Goal: Information Seeking & Learning: Check status

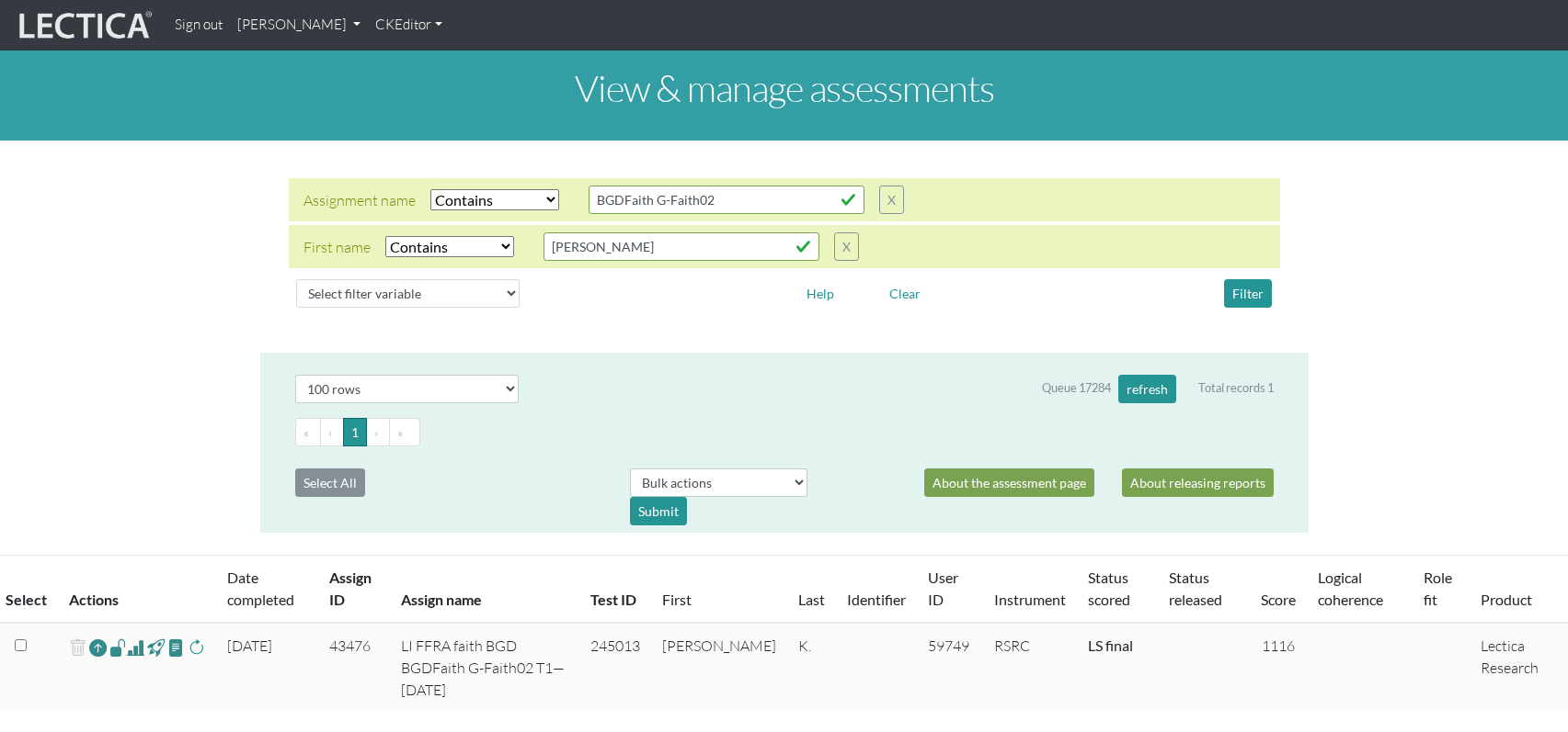
select select "icontains"
select select "100"
drag, startPoint x: 588, startPoint y: 232, endPoint x: 526, endPoint y: 232, distance: 62.0
click at [526, 232] on div "First name Select filter Equals Does not equal Contains Does not contain Starts…" at bounding box center [580, 246] width 555 height 29
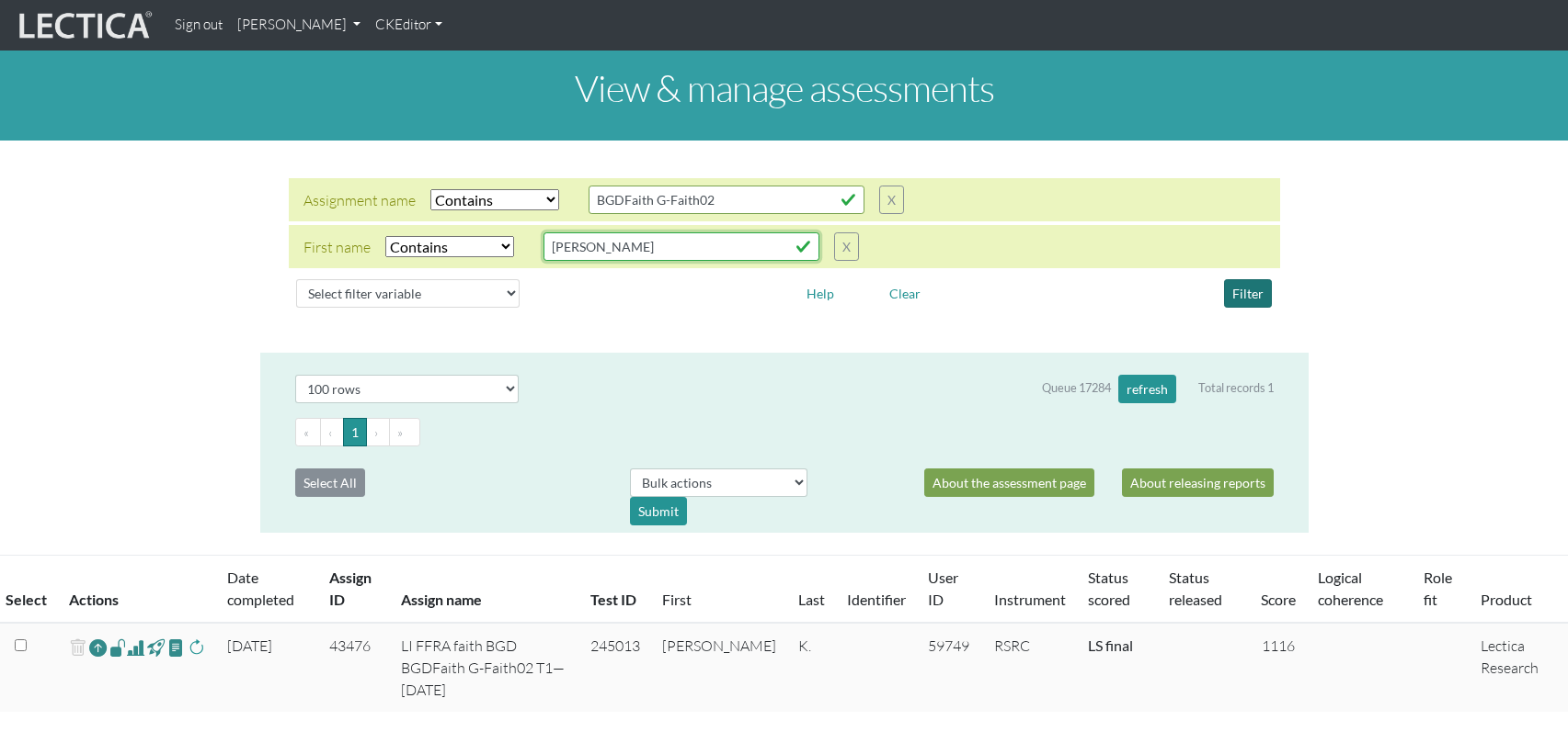
type input "[PERSON_NAME]"
click at [1250, 280] on button "Filter" at bounding box center [1247, 294] width 47 height 29
click at [834, 232] on button "X" at bounding box center [846, 246] width 25 height 29
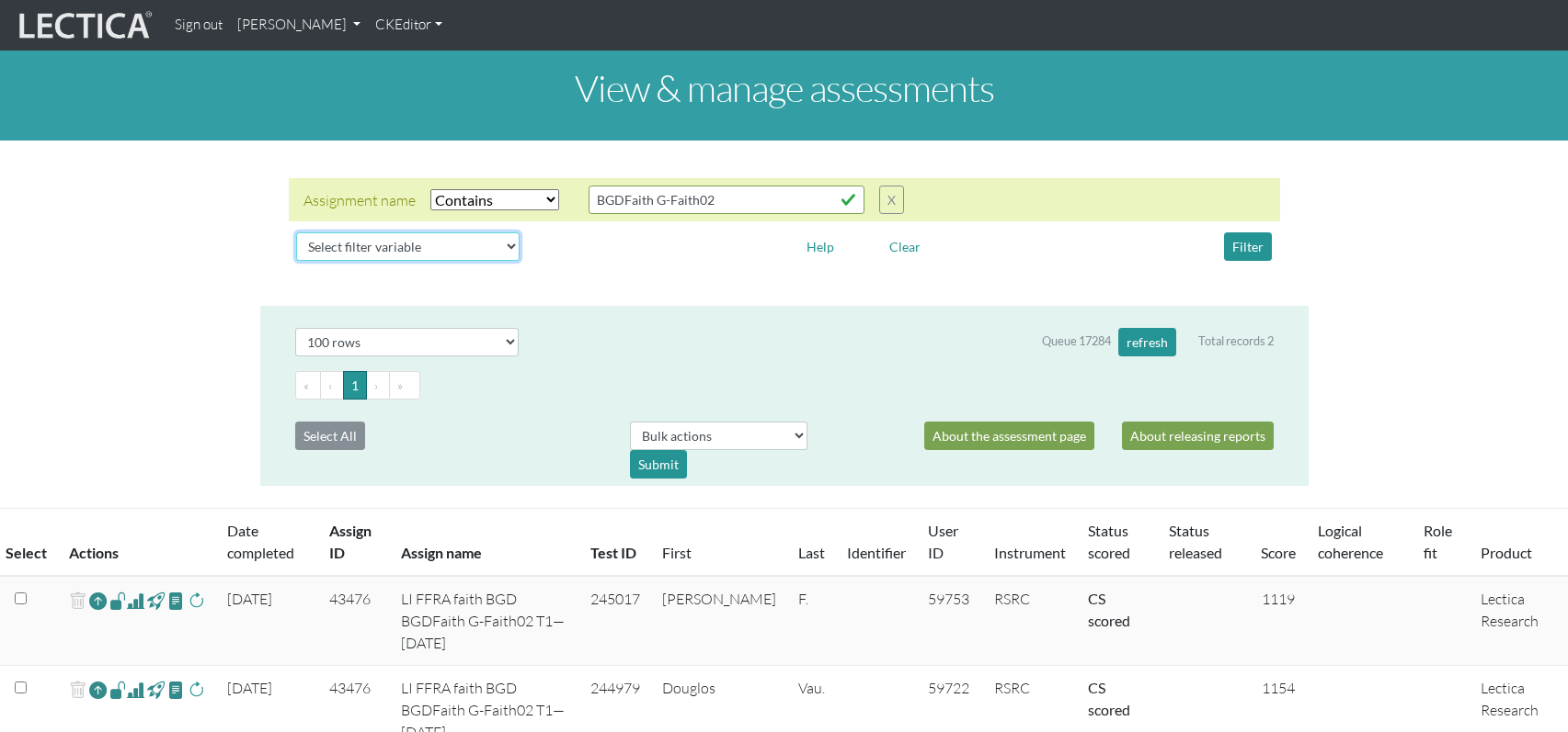
click at [424, 232] on select "Select filter variable Assignment name Assignment ID Clarity persuasive Clarity…" at bounding box center [408, 246] width 223 height 29
select select "status_score"
click at [296, 261] on select "Select filter variable Assignment name Assignment ID Clarity persuasive Clarity…" at bounding box center [408, 246] width 223 height 29
select select
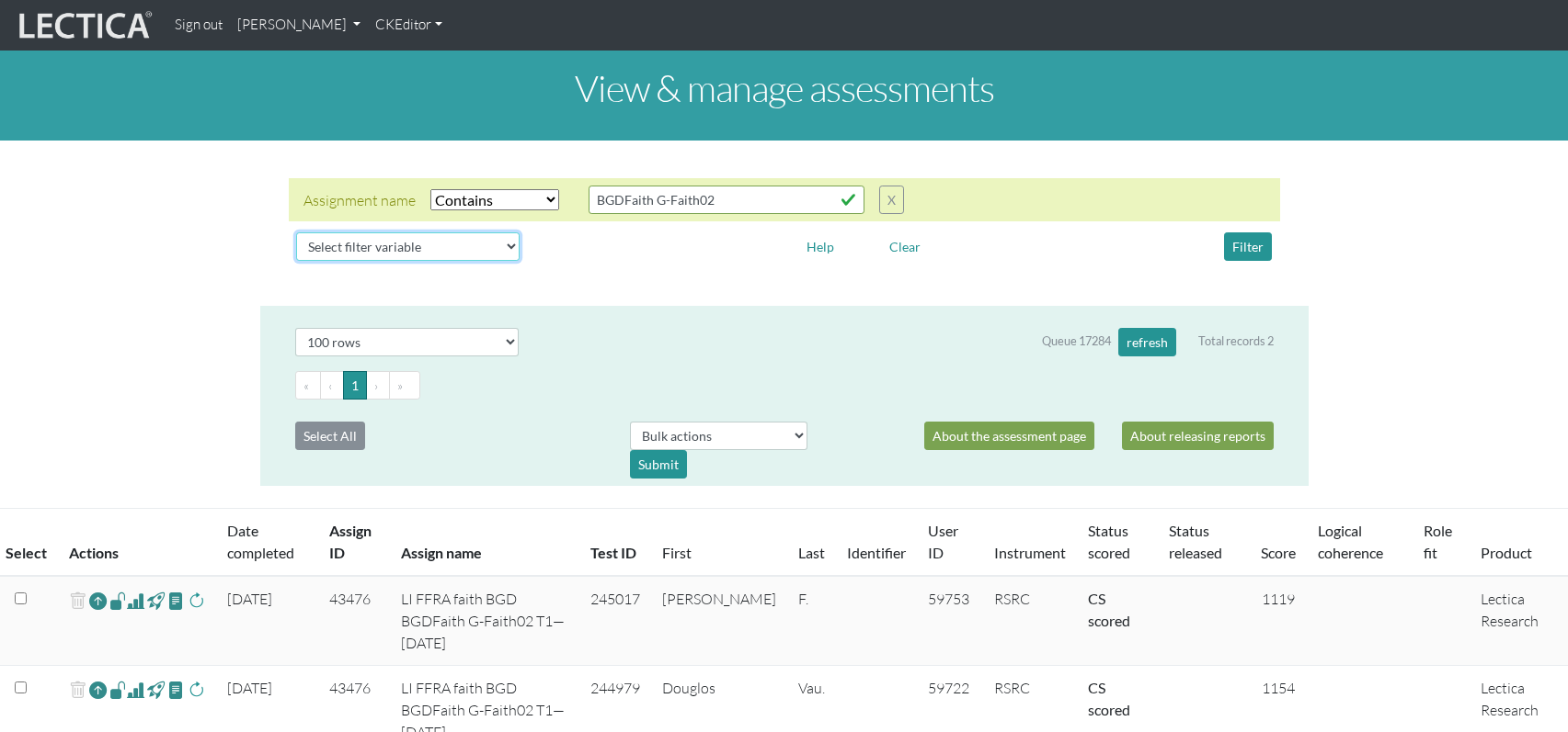
select select
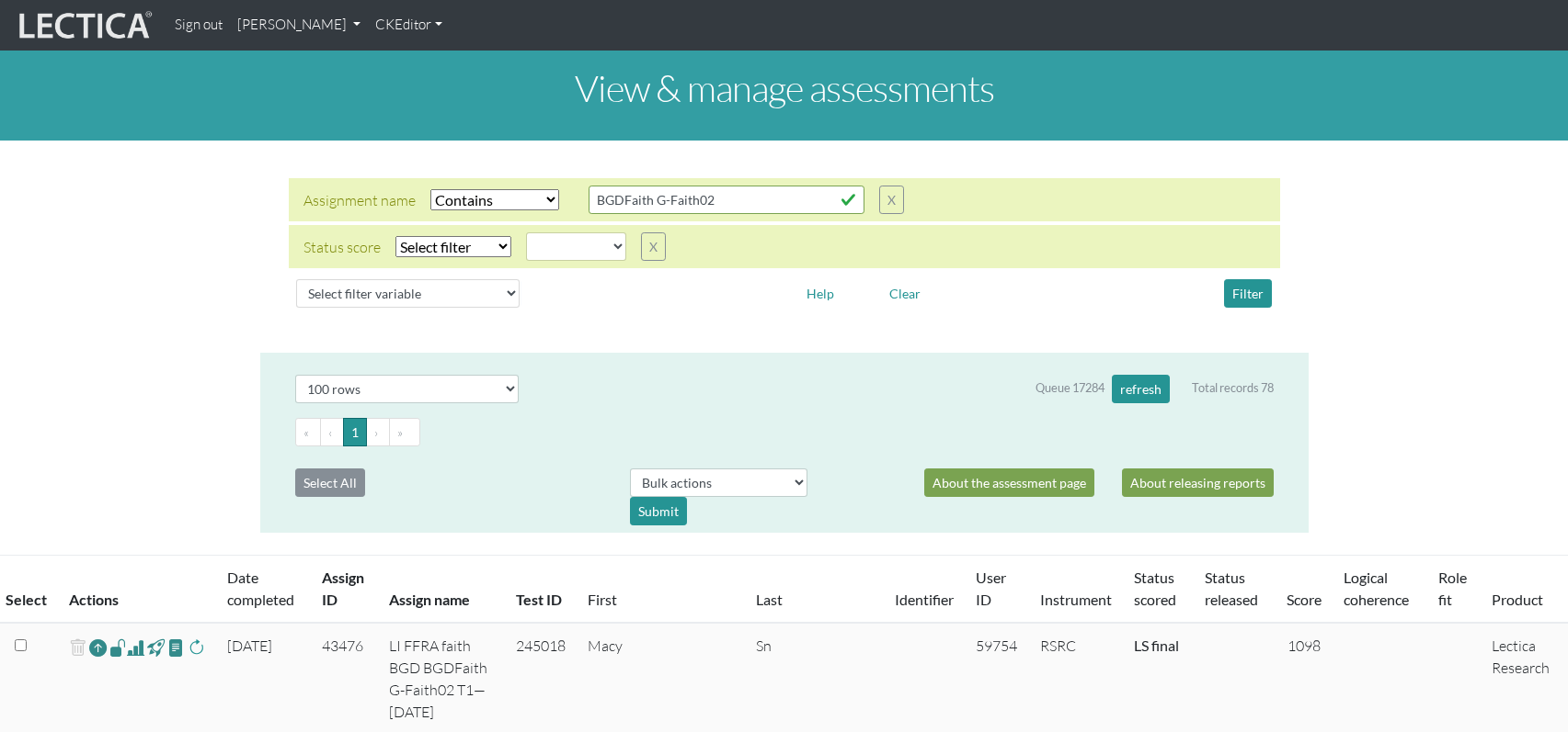
click at [454, 236] on select "Select filter Equals Does not equal" at bounding box center [453, 246] width 116 height 21
select select "iexact"
click at [395, 236] on select "Select filter Equals Does not equal" at bounding box center [453, 246] width 116 height 21
click at [555, 232] on select "created finalized_cs finalized_ls finalized_ss scored_cs started unscorable" at bounding box center [576, 246] width 100 height 29
select select "scored_cs"
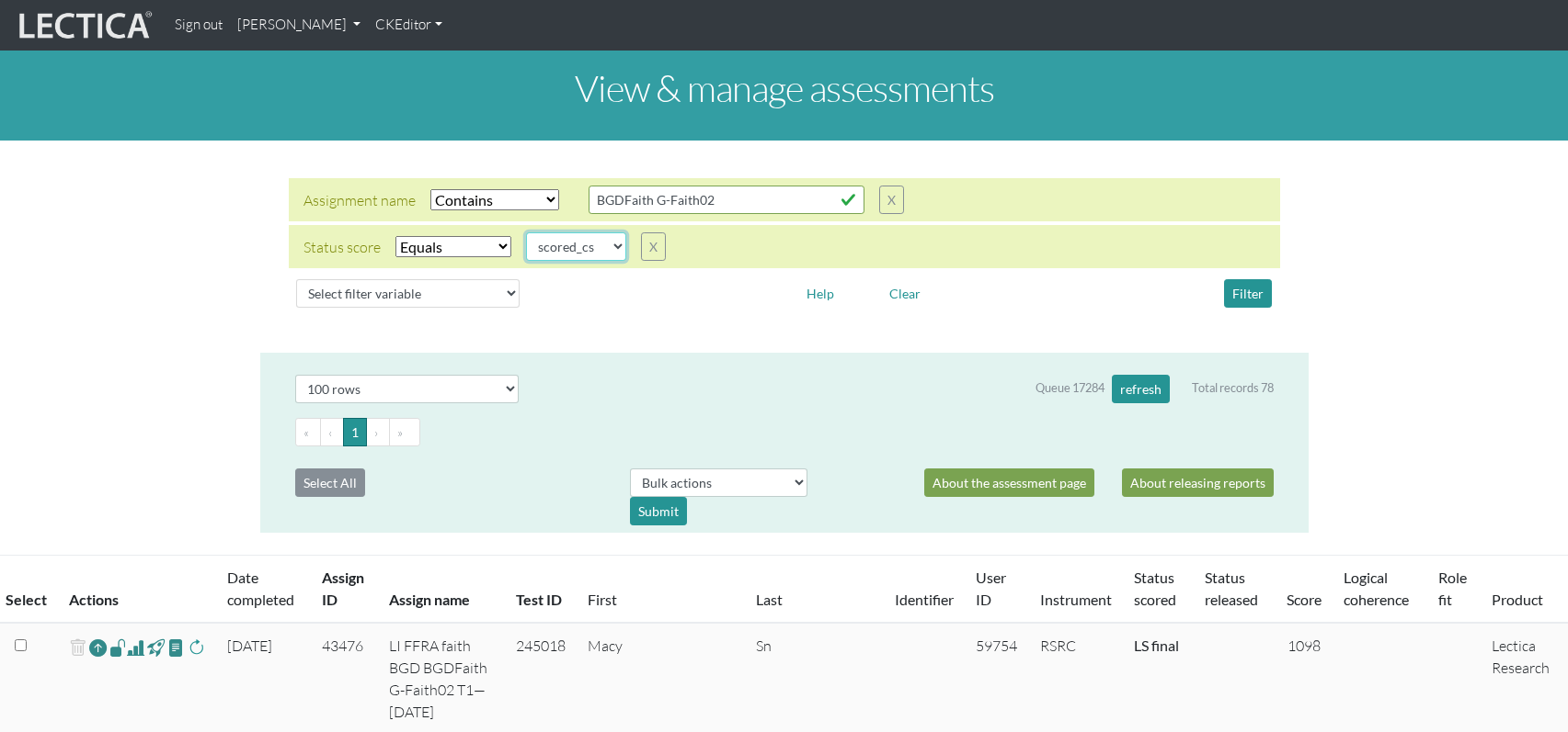
click at [526, 232] on select "created finalized_cs finalized_ls finalized_ss scored_cs started unscorable" at bounding box center [576, 246] width 100 height 29
click at [1258, 280] on button "Filter" at bounding box center [1247, 294] width 47 height 29
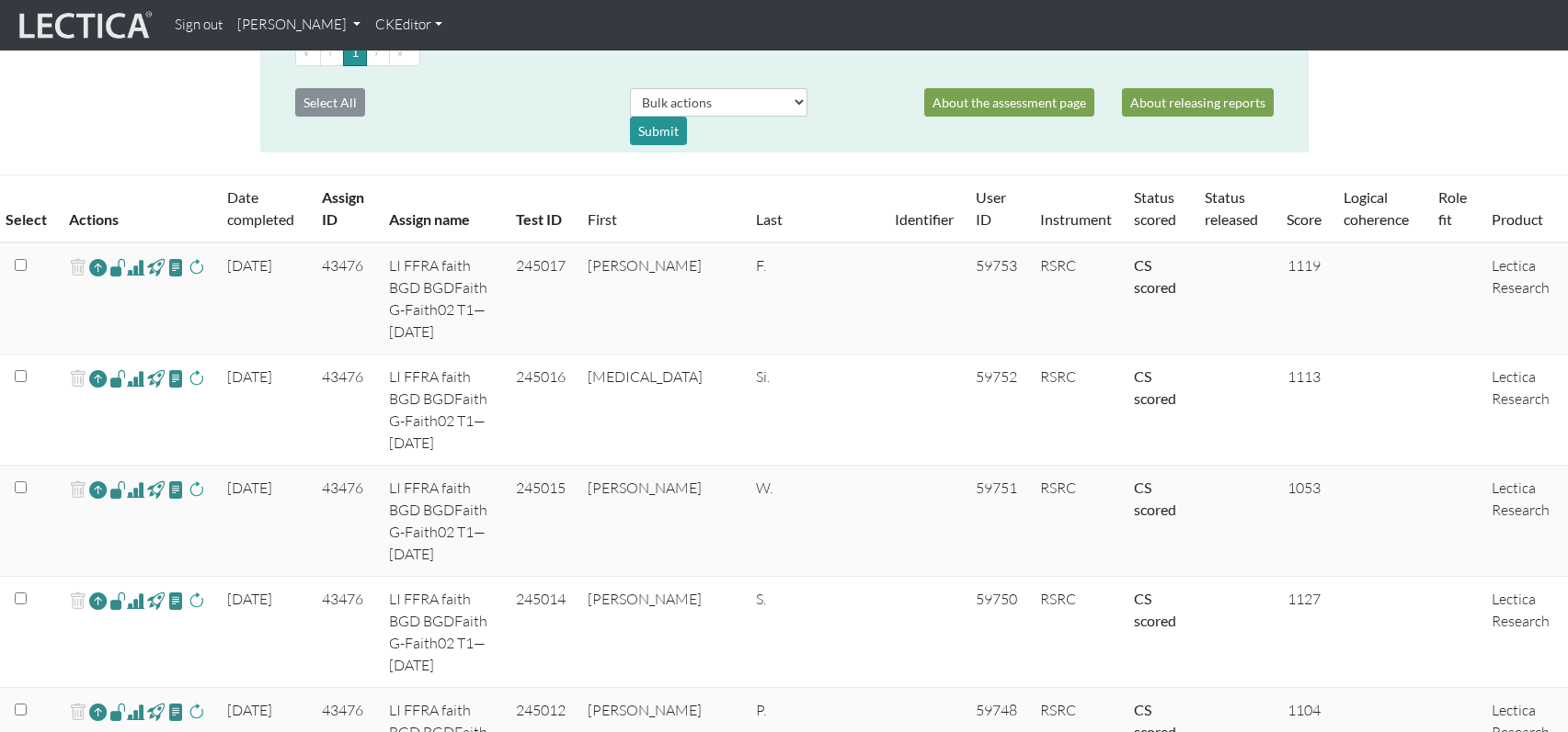
scroll to position [373, 0]
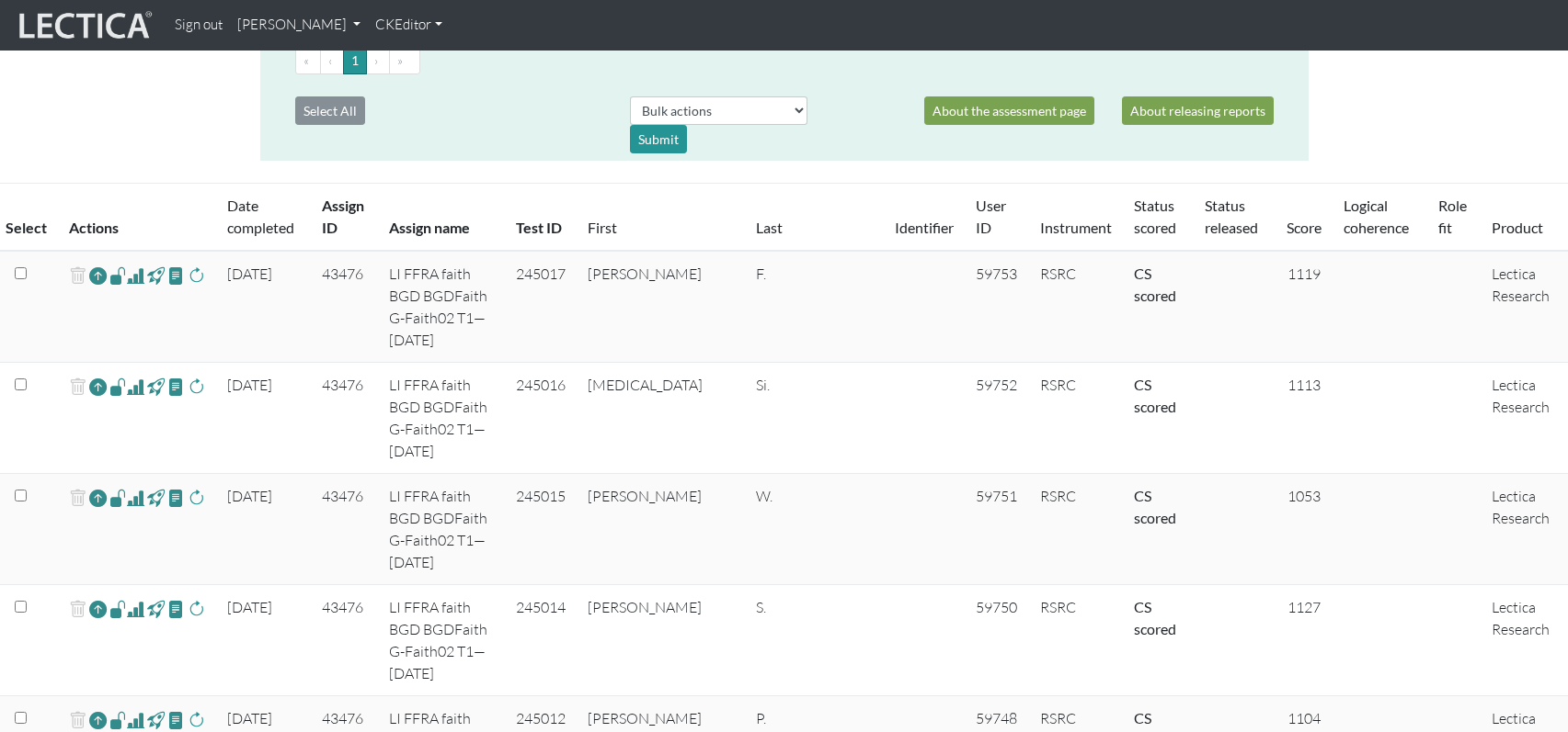
click at [1286, 218] on link "Score" at bounding box center [1304, 227] width 35 height 18
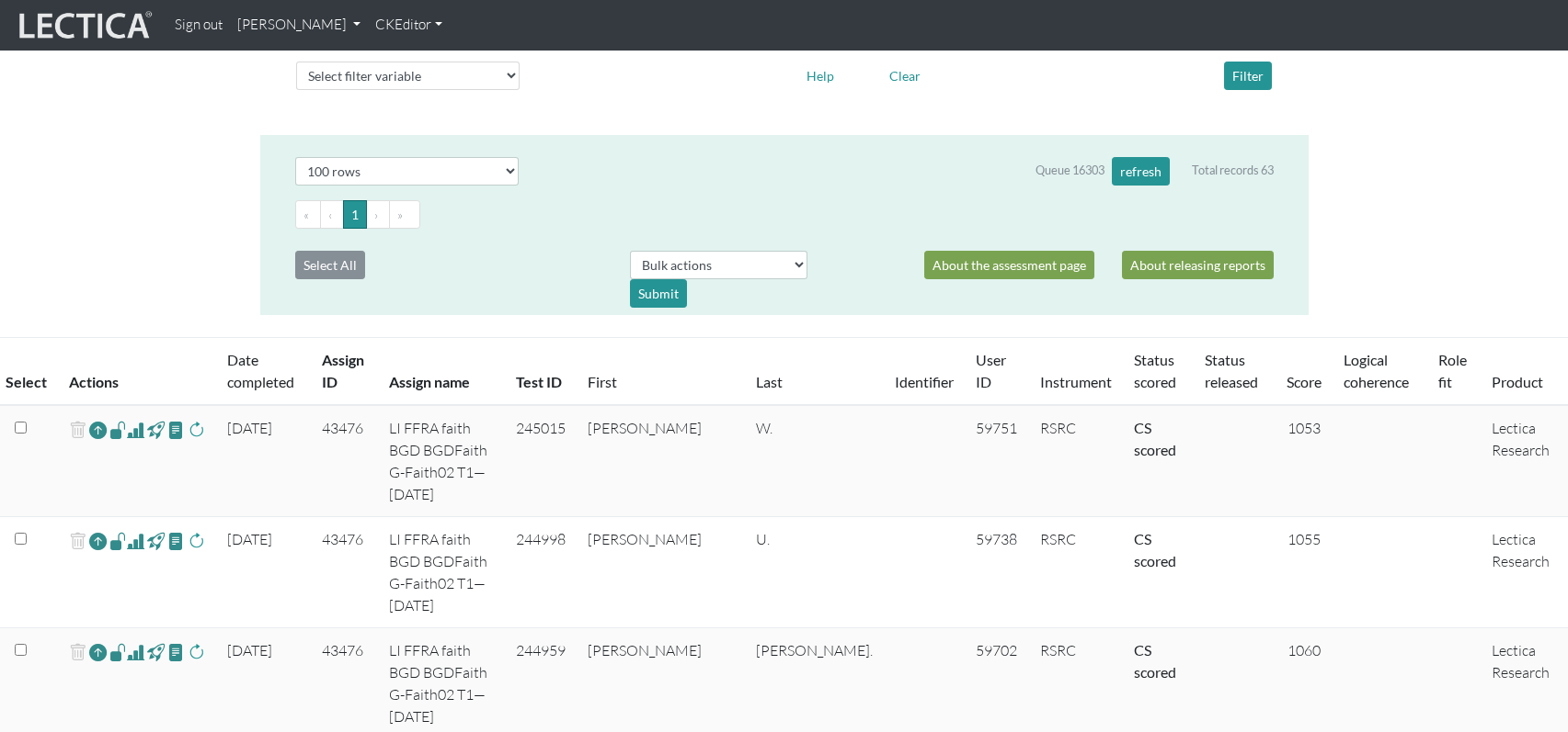
scroll to position [216, 0]
click at [617, 374] on link "First" at bounding box center [602, 383] width 30 height 18
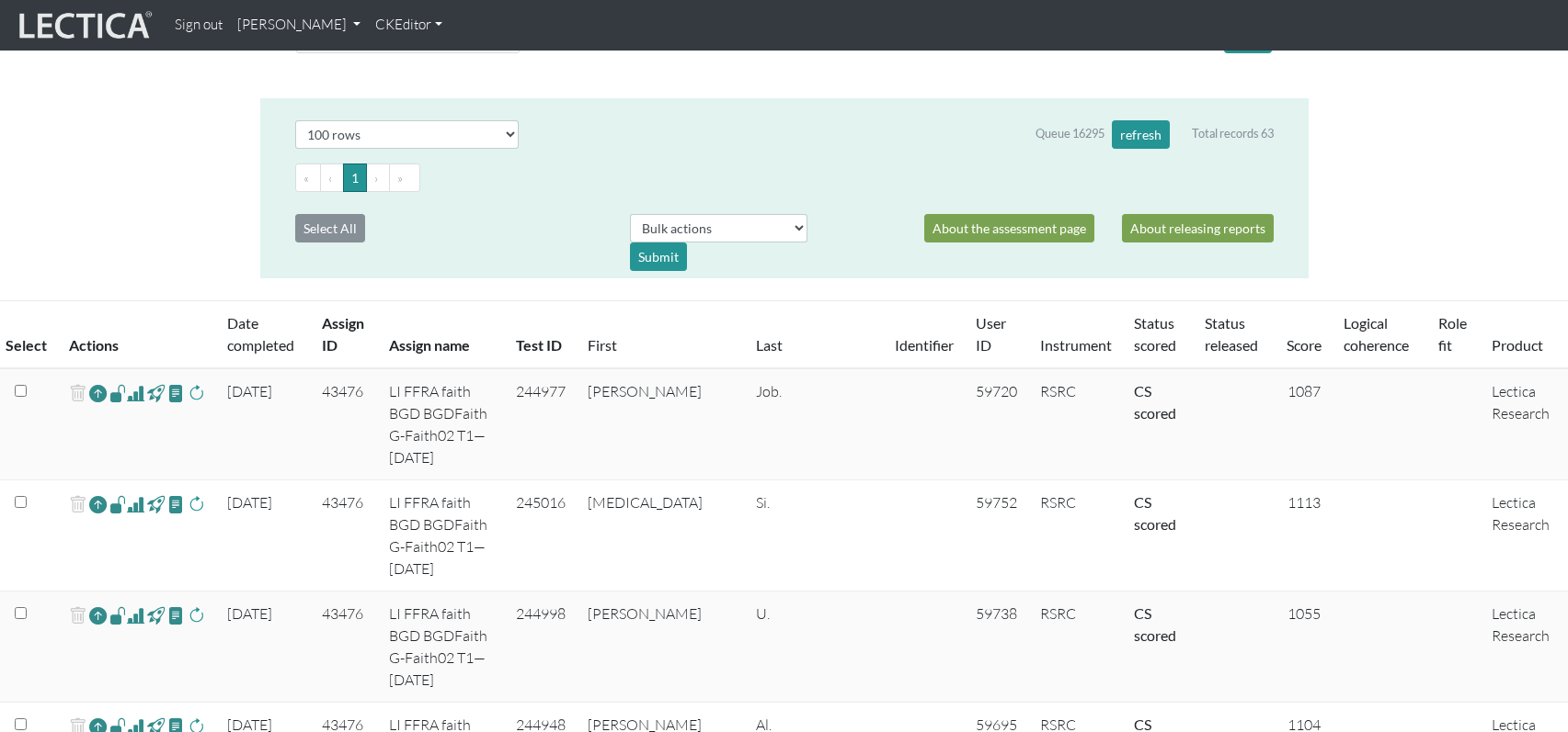
scroll to position [275, 0]
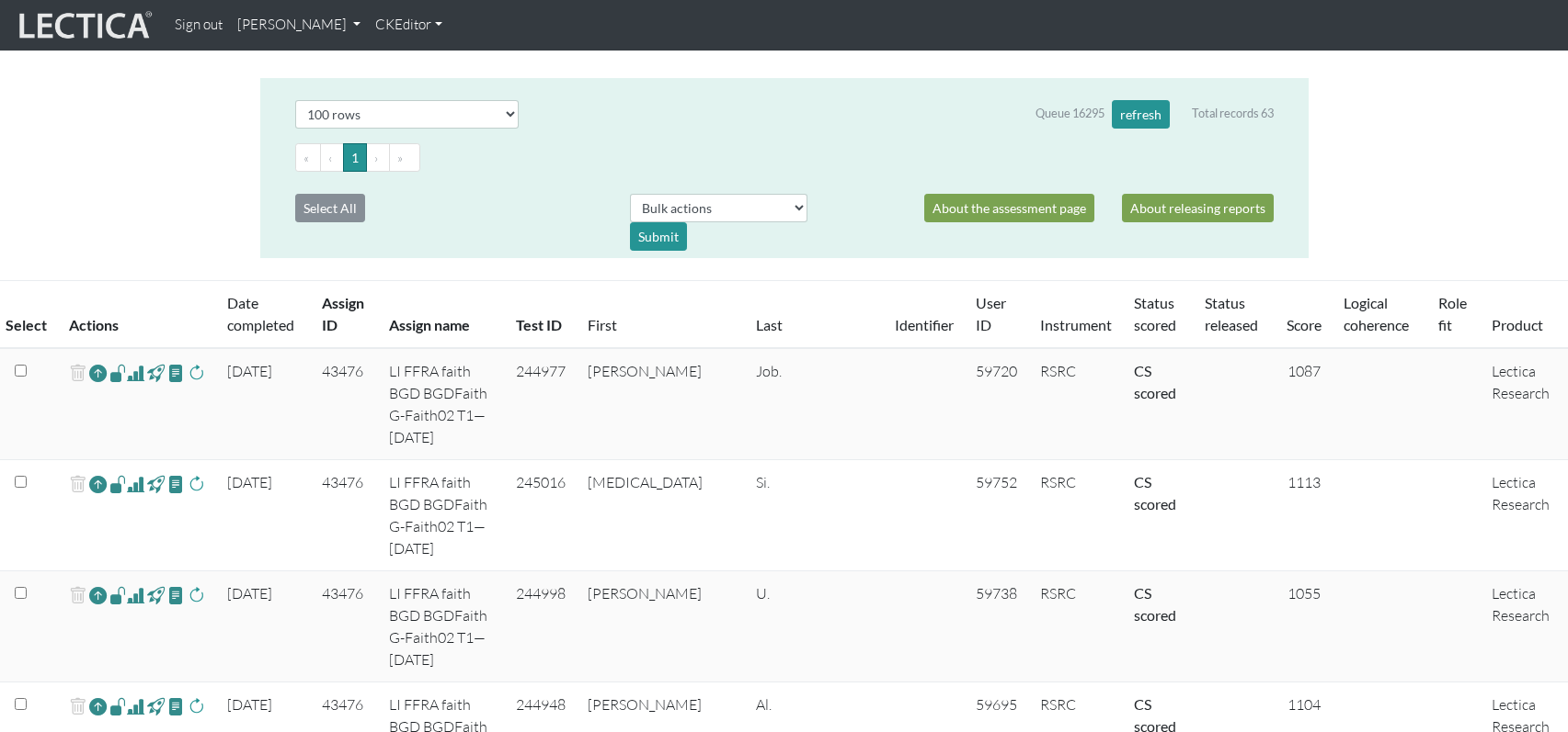
click at [1286, 316] on link "Score" at bounding box center [1304, 324] width 35 height 18
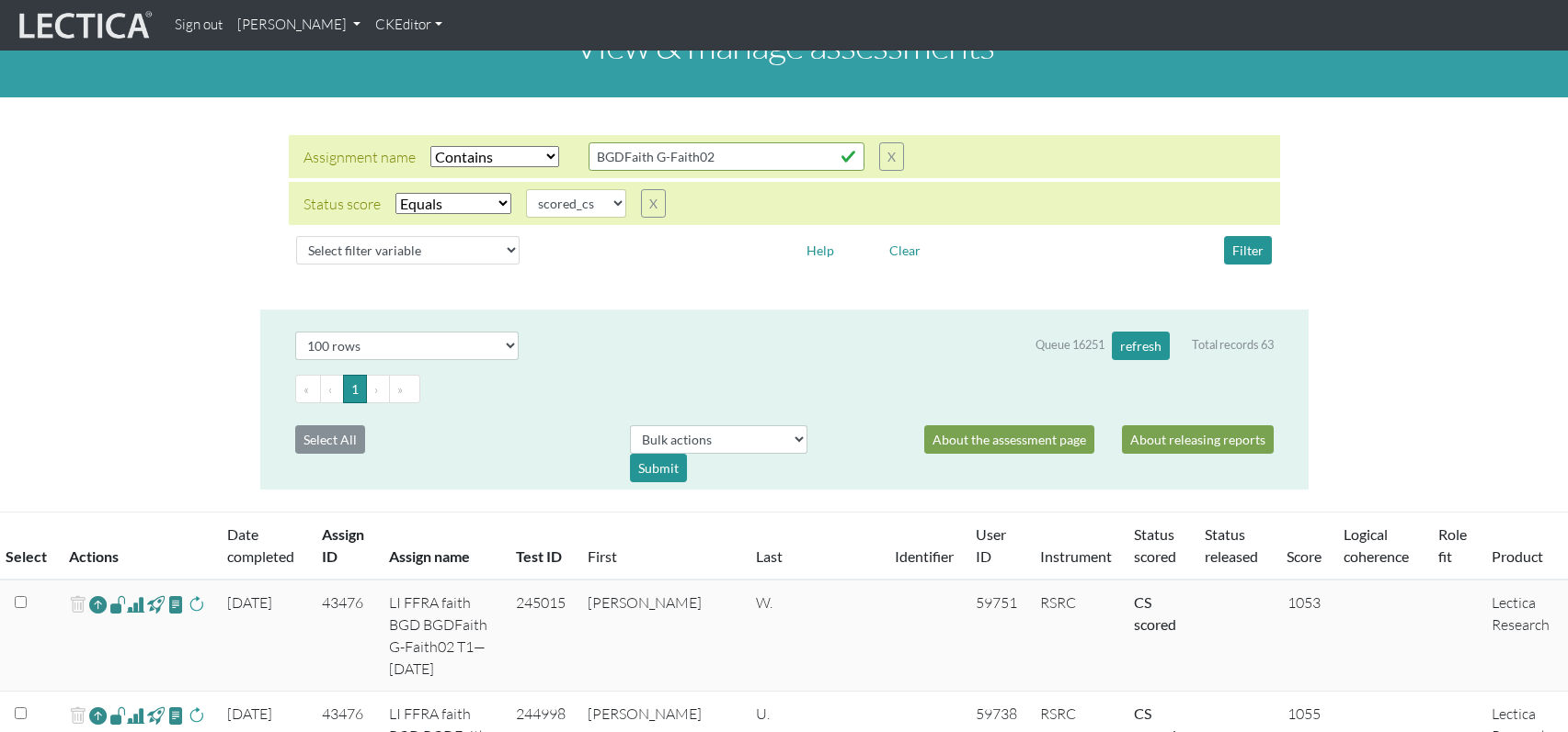
scroll to position [0, 0]
